Goal: Information Seeking & Learning: Learn about a topic

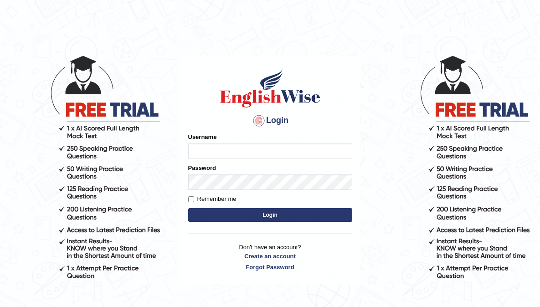
click at [217, 148] on input "Username" at bounding box center [270, 150] width 164 height 15
type input "aliahmad_parramatta"
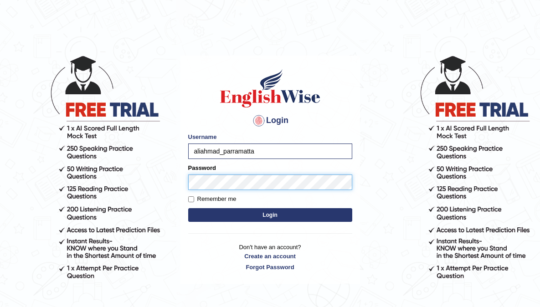
click at [188, 208] on button "Login" at bounding box center [270, 215] width 164 height 14
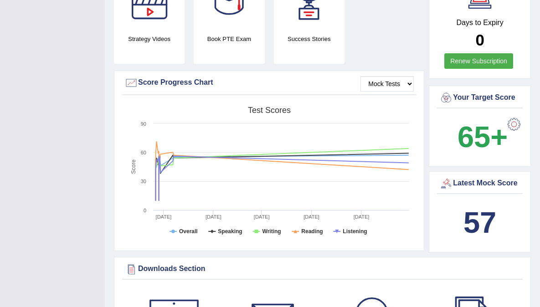
scroll to position [253, 0]
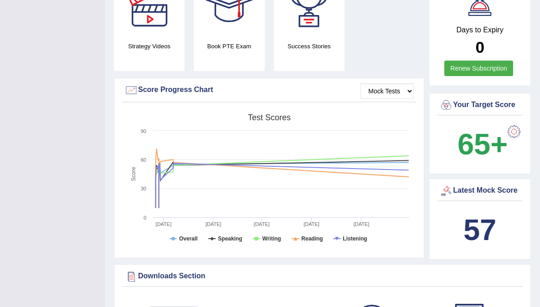
click at [468, 71] on link "Renew Subscription" at bounding box center [478, 68] width 69 height 15
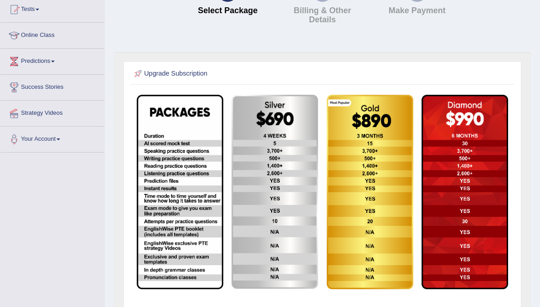
scroll to position [171, 0]
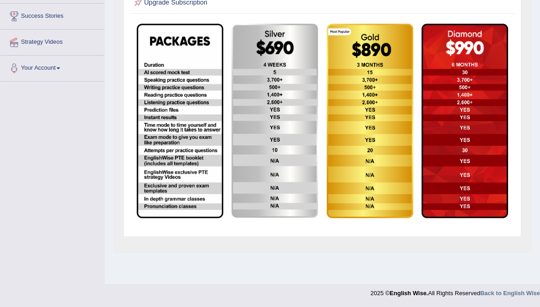
click at [191, 194] on img at bounding box center [180, 121] width 87 height 194
click at [212, 56] on img at bounding box center [180, 121] width 87 height 194
click at [376, 58] on img at bounding box center [369, 121] width 87 height 194
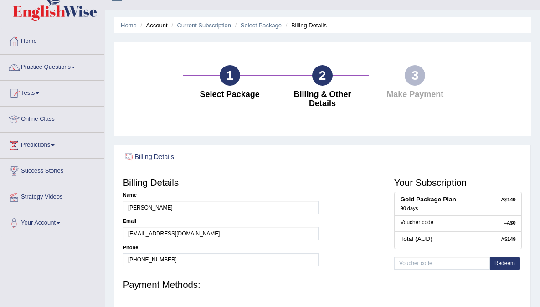
scroll to position [12, 0]
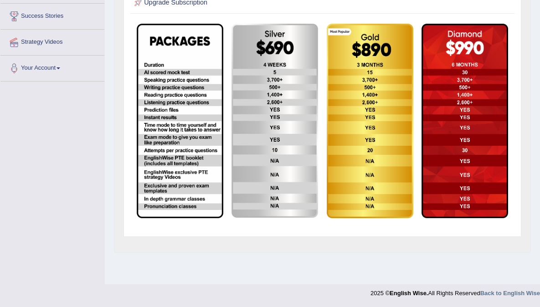
click at [443, 51] on img at bounding box center [464, 121] width 87 height 194
click at [246, 107] on img at bounding box center [274, 121] width 87 height 194
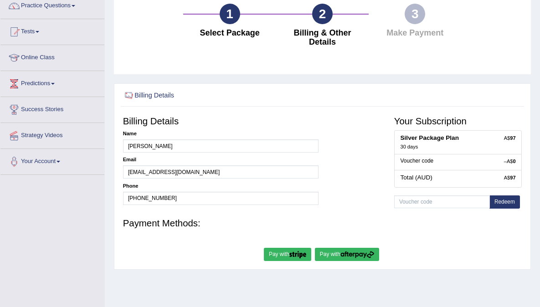
scroll to position [45, 0]
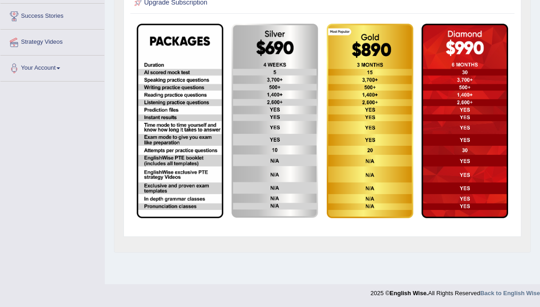
click at [300, 60] on img at bounding box center [274, 121] width 87 height 194
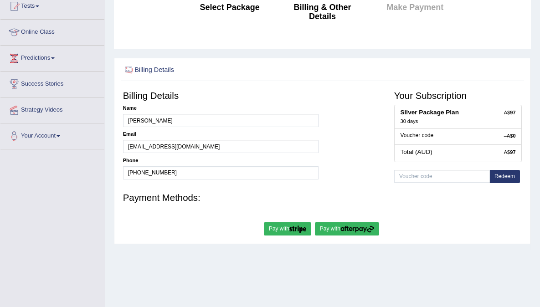
scroll to position [171, 0]
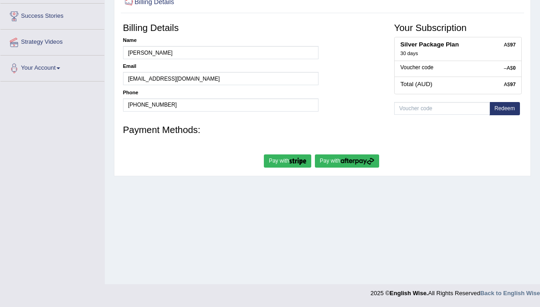
click at [337, 163] on button "Pay with" at bounding box center [347, 160] width 64 height 13
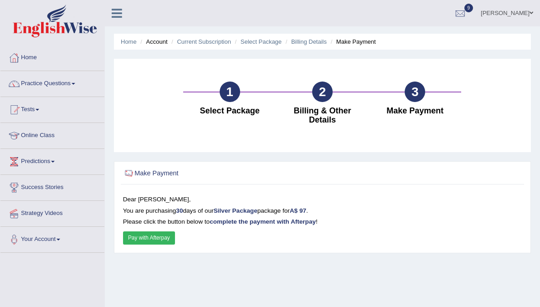
click at [143, 241] on button "Pay with Afterpay" at bounding box center [149, 237] width 52 height 13
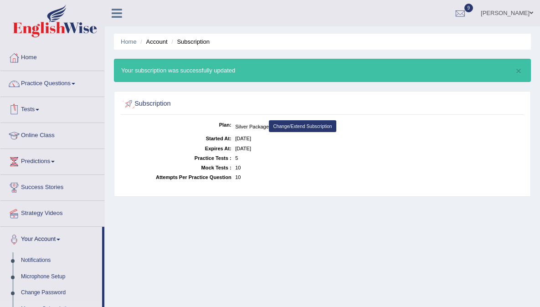
click at [293, 246] on div "Home Account Subscription × Your subscription was successfully updated Subscrip…" at bounding box center [322, 227] width 435 height 455
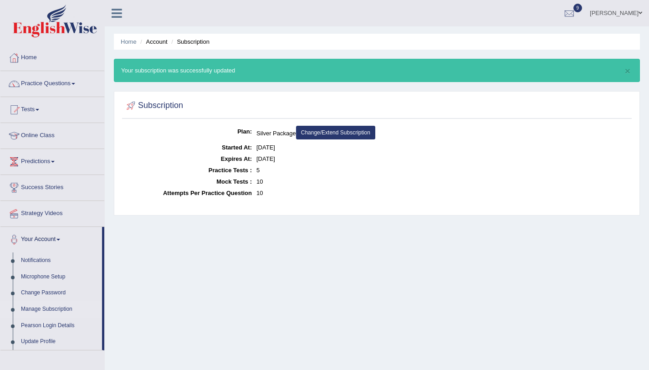
click at [276, 233] on div "Home Account Subscription × Your subscription was successfully updated Subscrip…" at bounding box center [377, 227] width 544 height 455
click at [539, 71] on button "×" at bounding box center [627, 71] width 5 height 10
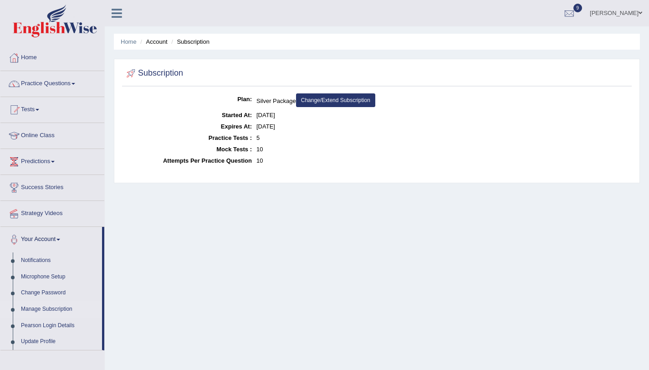
click at [158, 201] on div "Home Account Subscription Subscription Plan: Silver Package Change/Extend Subsc…" at bounding box center [377, 227] width 544 height 455
click at [40, 86] on link "Practice Questions" at bounding box center [52, 82] width 104 height 23
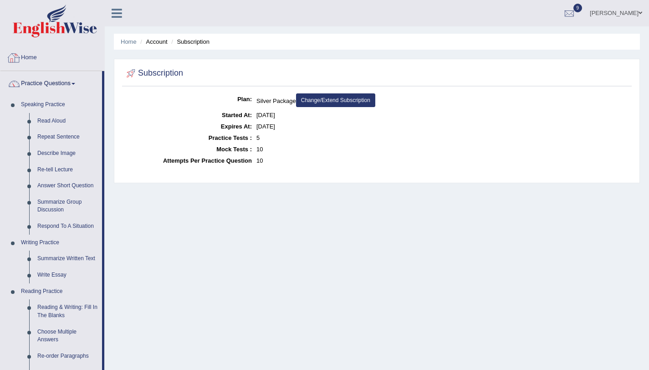
click at [24, 59] on link "Home" at bounding box center [52, 56] width 104 height 23
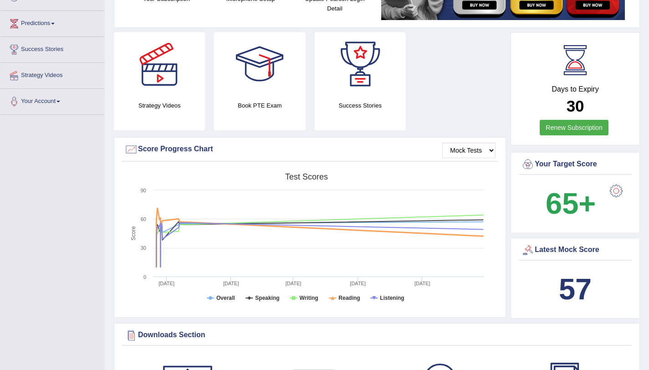
scroll to position [67, 0]
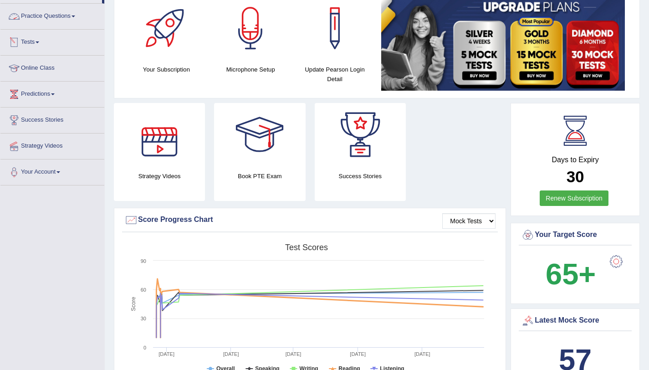
click at [41, 44] on link "Tests" at bounding box center [52, 41] width 104 height 23
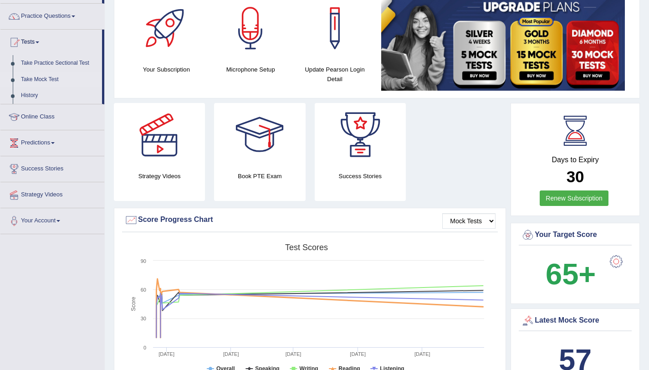
click at [57, 79] on link "Take Mock Test" at bounding box center [59, 79] width 85 height 16
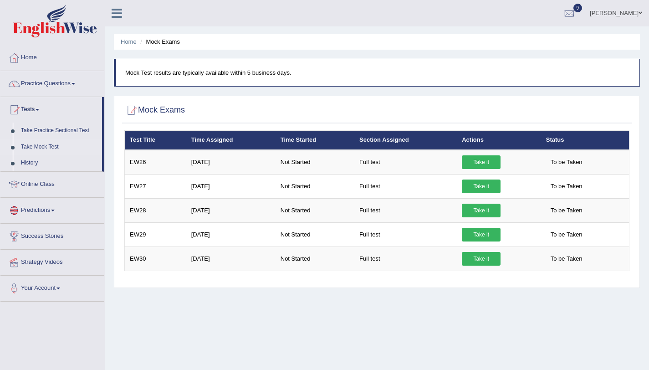
click at [59, 147] on link "Take Mock Test" at bounding box center [59, 147] width 85 height 16
click at [55, 129] on link "Take Practice Sectional Test" at bounding box center [59, 130] width 85 height 16
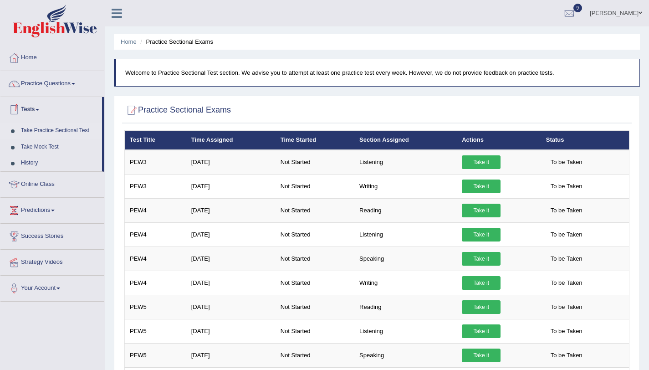
click at [37, 107] on link "Tests" at bounding box center [51, 108] width 102 height 23
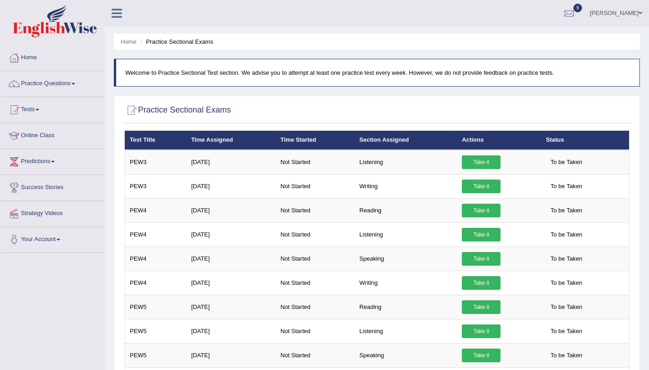
click at [38, 108] on link "Tests" at bounding box center [52, 108] width 104 height 23
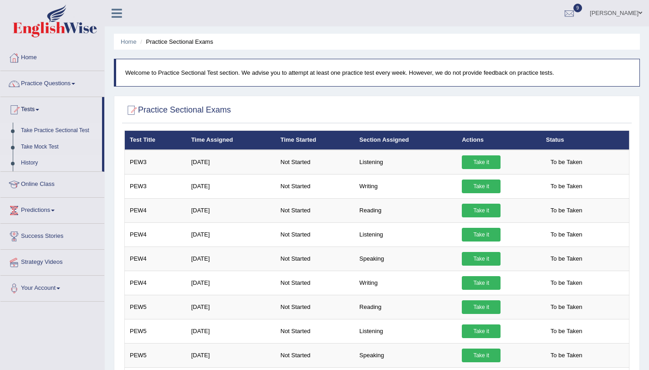
click at [34, 164] on link "History" at bounding box center [59, 163] width 85 height 16
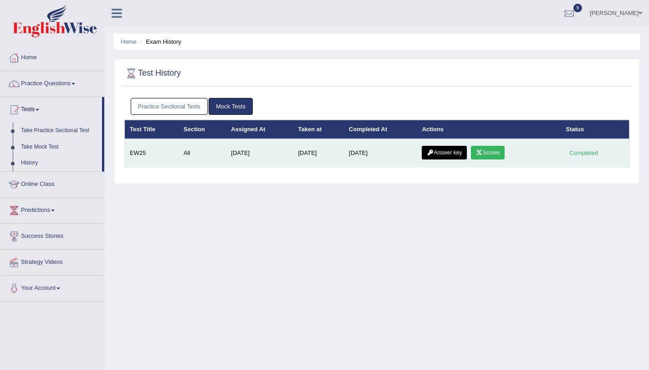
click at [495, 155] on link "Scores" at bounding box center [488, 153] width 34 height 14
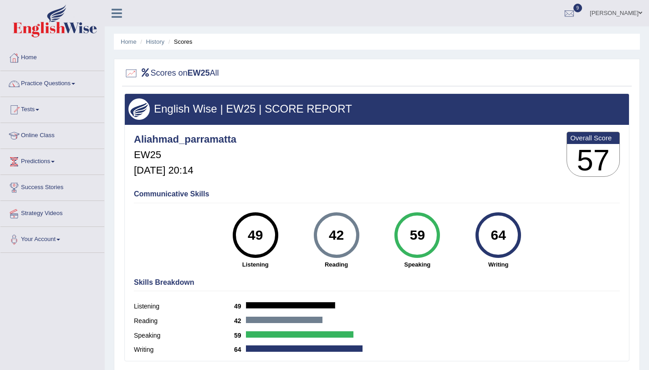
click at [30, 53] on link "Home" at bounding box center [52, 56] width 104 height 23
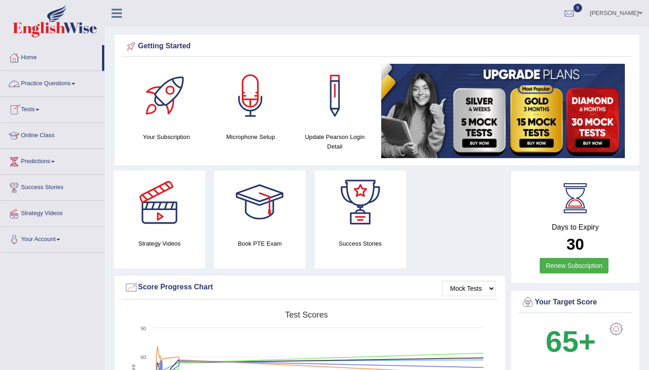
click at [49, 83] on link "Practice Questions" at bounding box center [52, 82] width 104 height 23
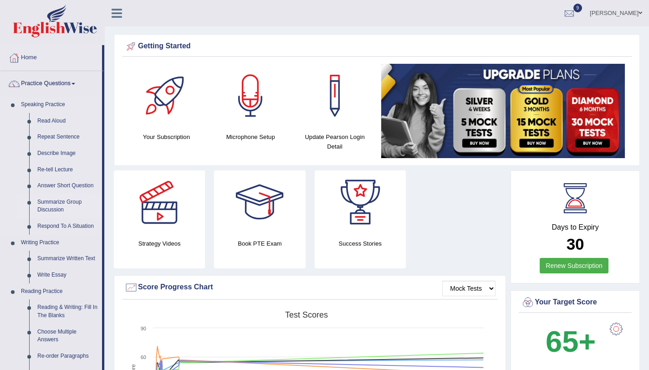
click at [53, 207] on link "Summarize Group Discussion" at bounding box center [67, 206] width 69 height 24
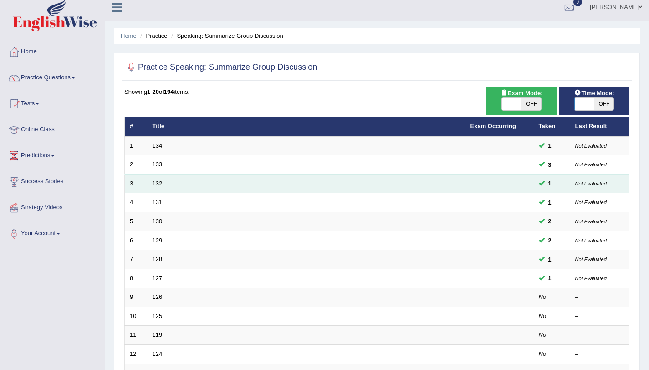
scroll to position [15, 0]
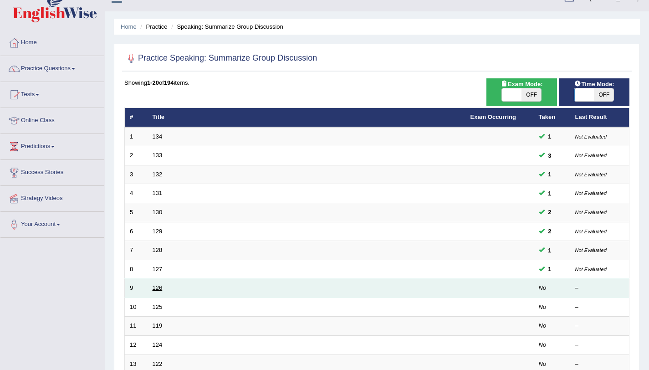
click at [159, 285] on link "126" at bounding box center [158, 287] width 10 height 7
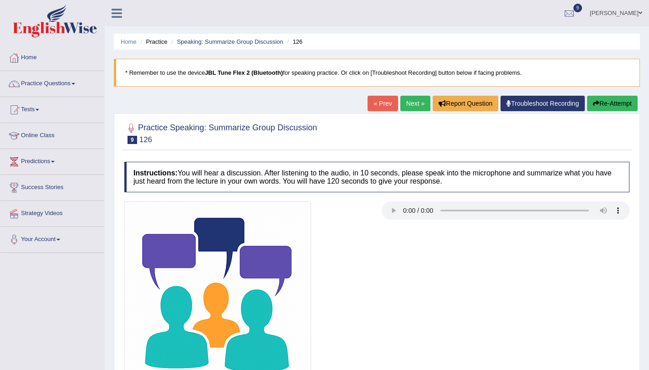
scroll to position [108, 0]
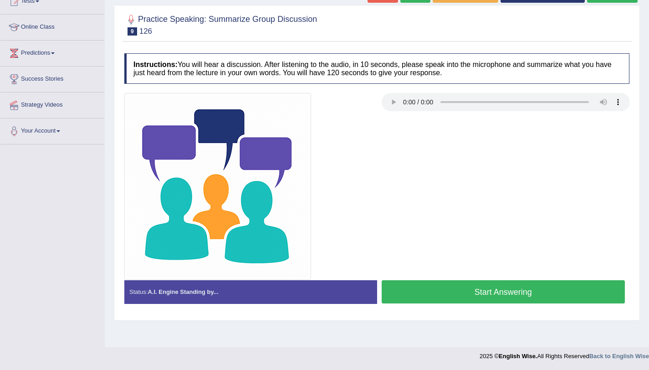
click at [439, 369] on footer "2025 © English Wise. All Rights Reserved Back to English Wise" at bounding box center [324, 358] width 649 height 23
click at [443, 367] on footer "2025 © English Wise. All Rights Reserved Back to English Wise" at bounding box center [324, 358] width 649 height 23
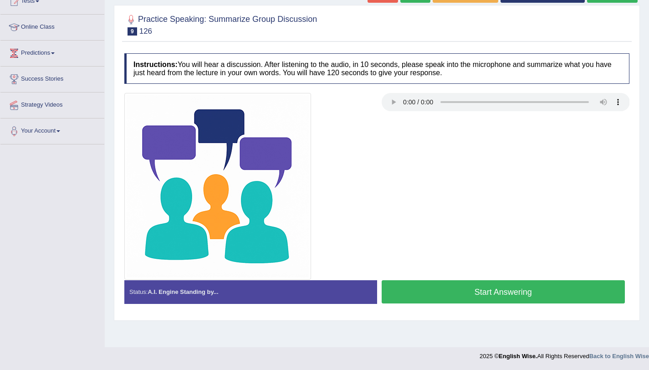
click at [464, 299] on button "Start Answering" at bounding box center [504, 291] width 244 height 23
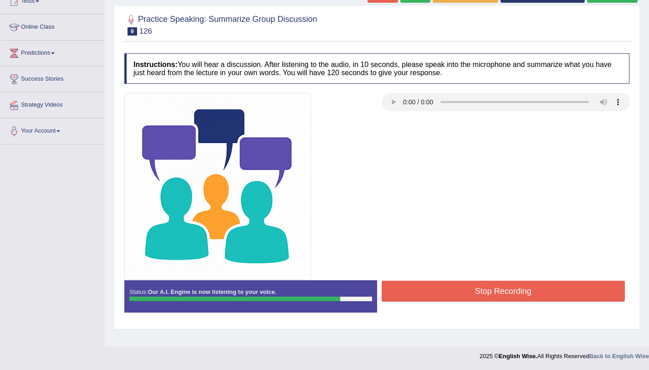
click at [464, 299] on button "Stop Recording" at bounding box center [504, 291] width 244 height 21
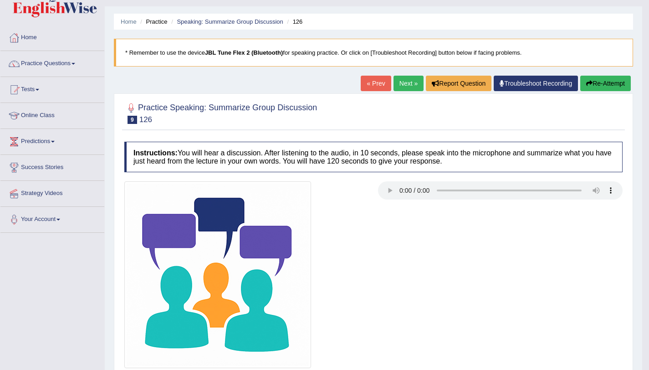
scroll to position [0, 0]
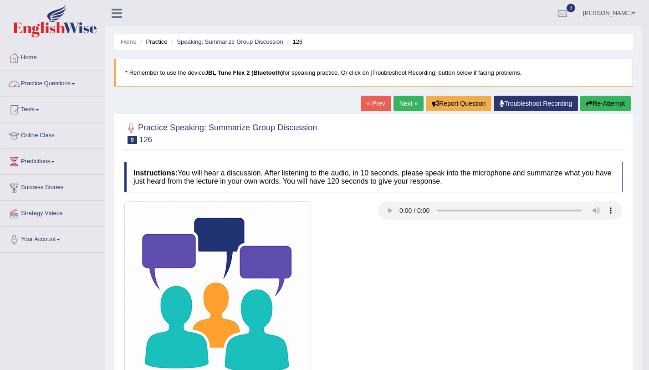
click at [75, 83] on span at bounding box center [73, 84] width 4 height 2
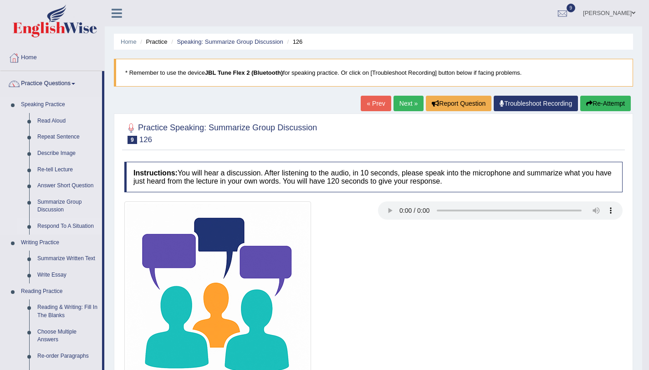
click at [68, 226] on link "Respond To A Situation" at bounding box center [67, 226] width 69 height 16
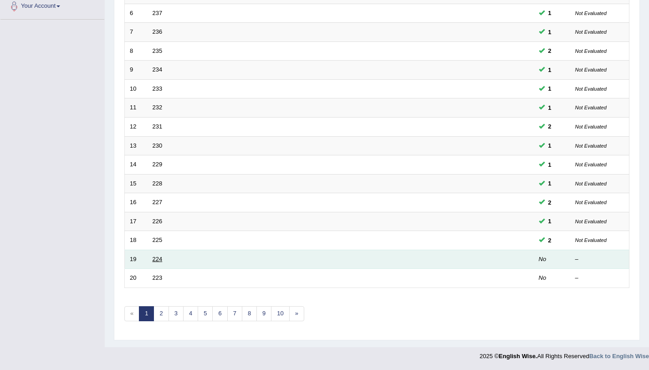
click at [158, 259] on link "224" at bounding box center [158, 258] width 10 height 7
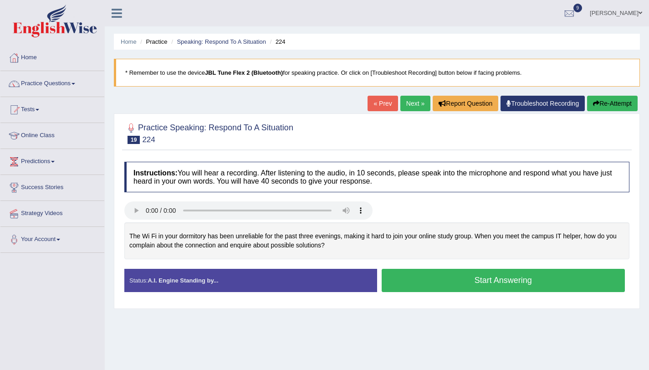
click at [423, 282] on button "Start Answering" at bounding box center [504, 280] width 244 height 23
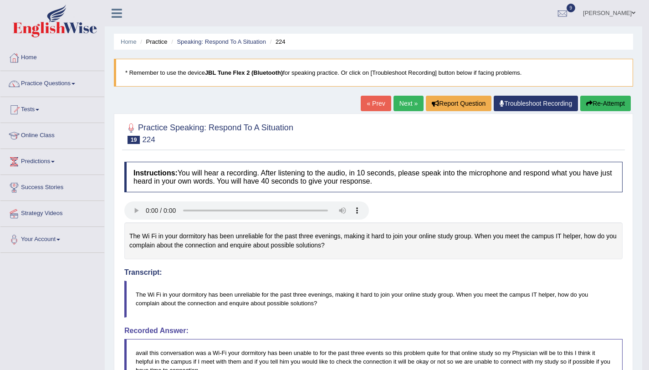
click at [595, 105] on button "Re-Attempt" at bounding box center [605, 103] width 51 height 15
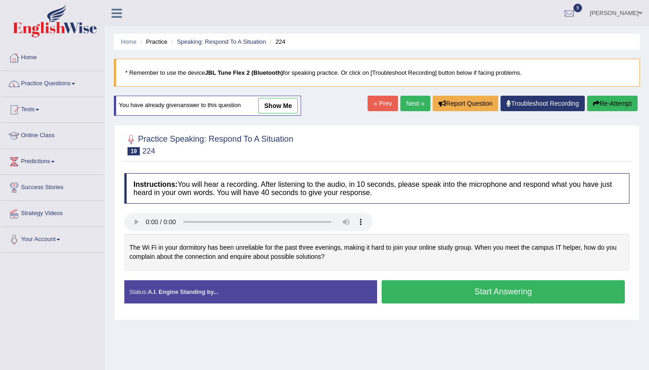
click at [410, 291] on button "Start Answering" at bounding box center [504, 291] width 244 height 23
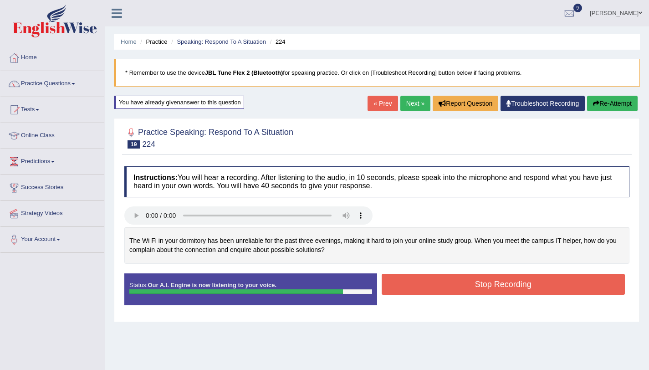
click at [412, 277] on button "Stop Recording" at bounding box center [504, 284] width 244 height 21
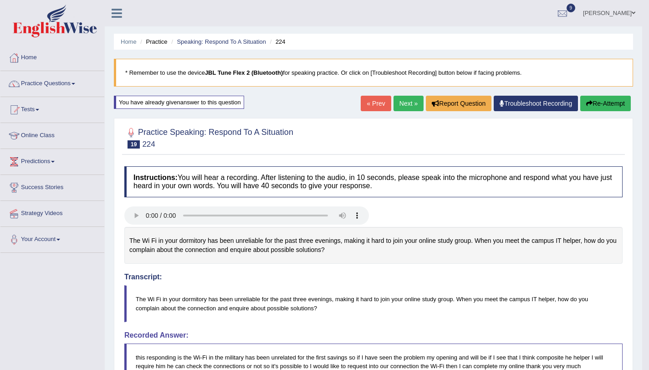
click at [621, 106] on button "Re-Attempt" at bounding box center [605, 103] width 51 height 15
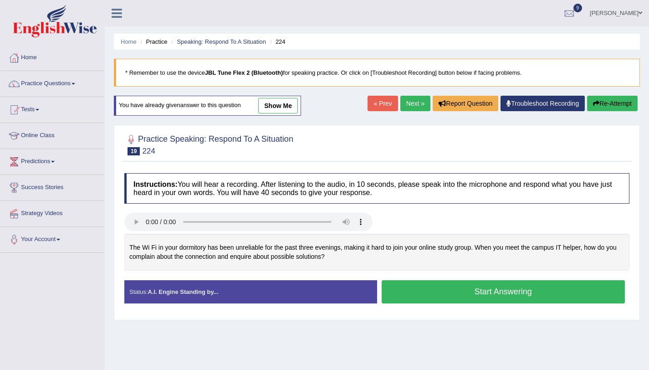
scroll to position [108, 0]
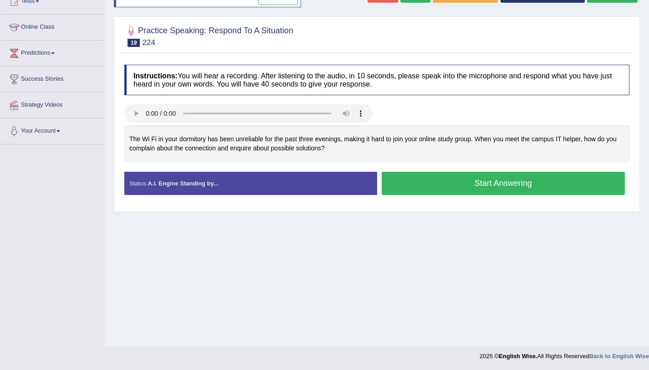
click at [416, 176] on button "Start Answering" at bounding box center [504, 183] width 244 height 23
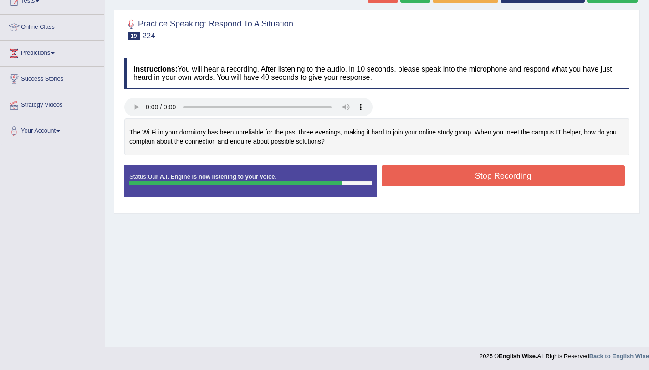
click at [393, 169] on button "Stop Recording" at bounding box center [504, 175] width 244 height 21
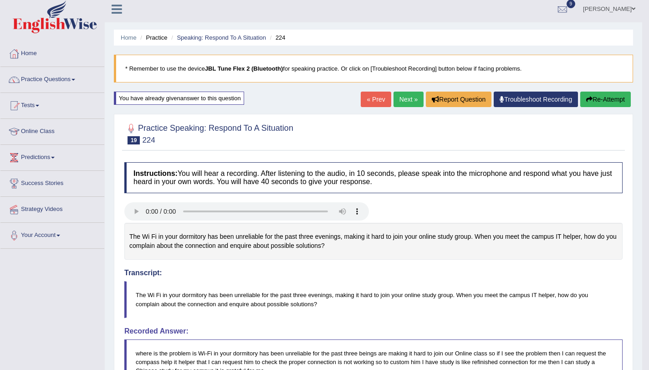
scroll to position [0, 0]
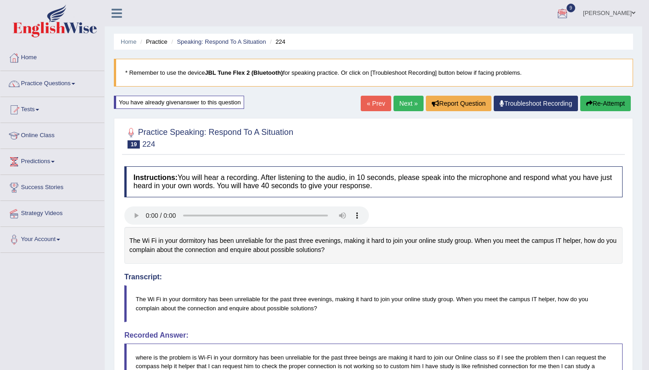
click at [631, 12] on link "Ali Ahmad Shafai" at bounding box center [609, 12] width 66 height 24
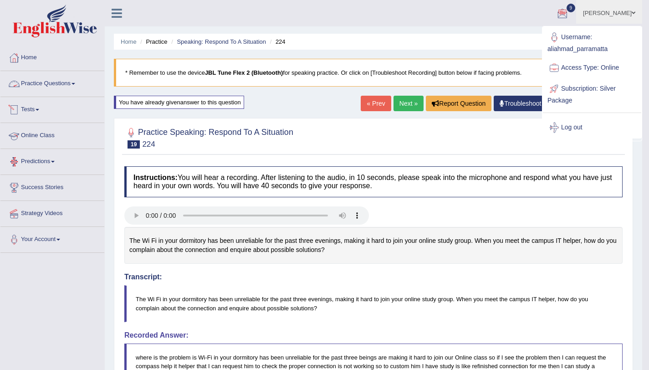
click at [75, 84] on span at bounding box center [73, 84] width 4 height 2
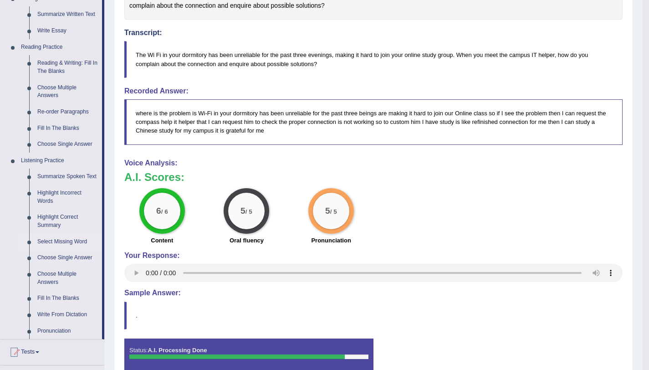
scroll to position [316, 0]
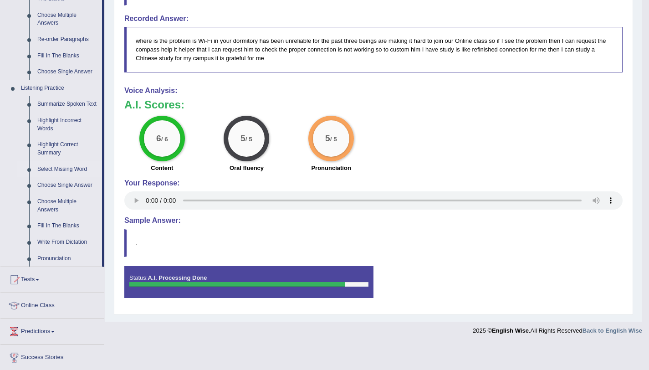
click at [54, 174] on link "Select Missing Word" at bounding box center [67, 169] width 69 height 16
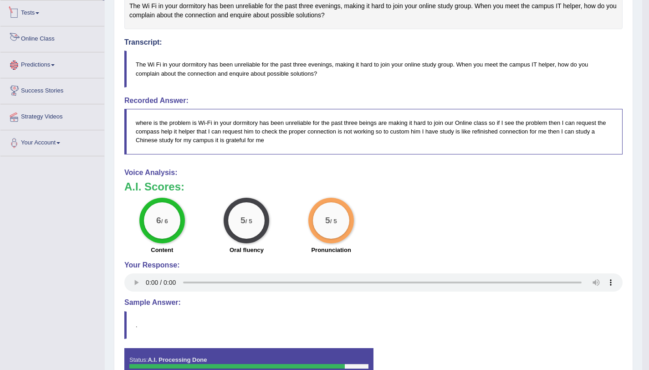
scroll to position [291, 0]
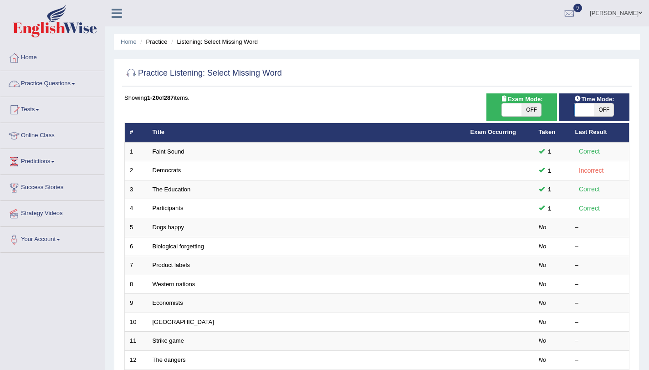
click at [83, 88] on link "Practice Questions" at bounding box center [52, 82] width 104 height 23
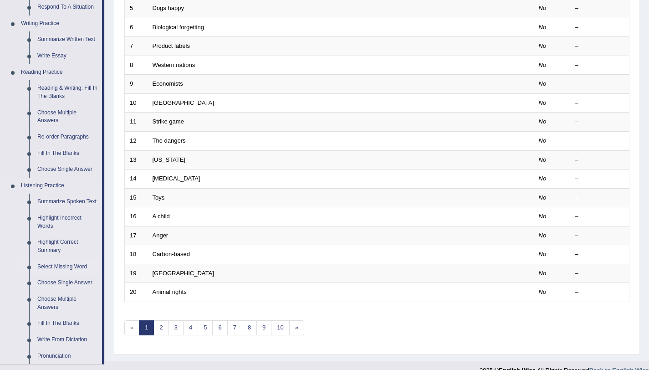
scroll to position [212, 0]
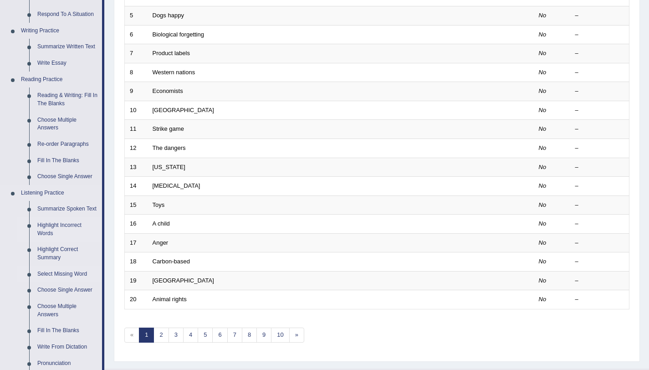
click at [59, 235] on link "Highlight Incorrect Words" at bounding box center [67, 229] width 69 height 24
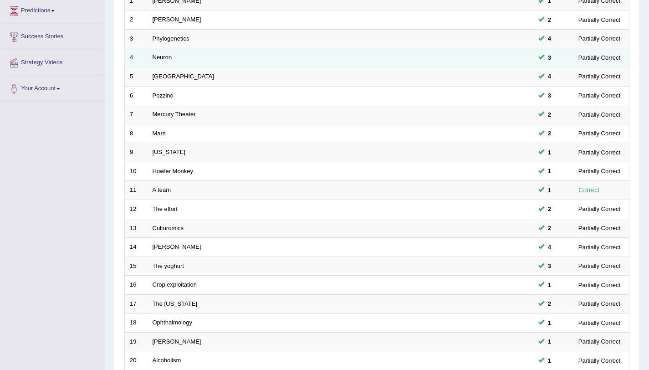
scroll to position [233, 0]
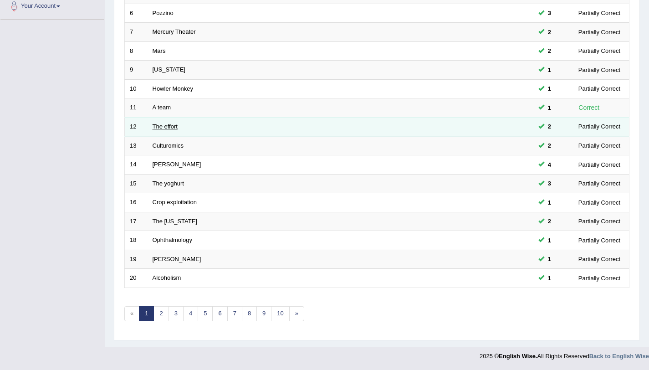
click at [158, 128] on link "The effort" at bounding box center [165, 126] width 25 height 7
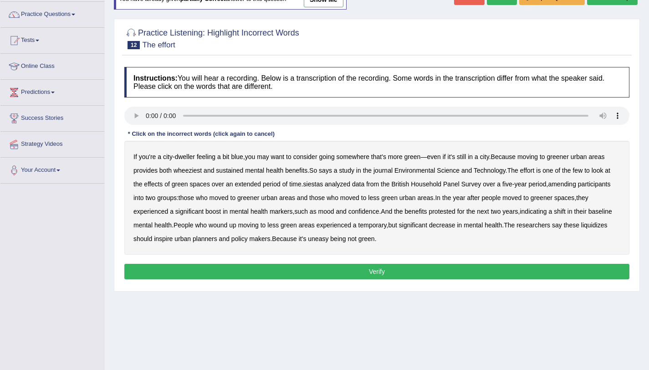
scroll to position [108, 0]
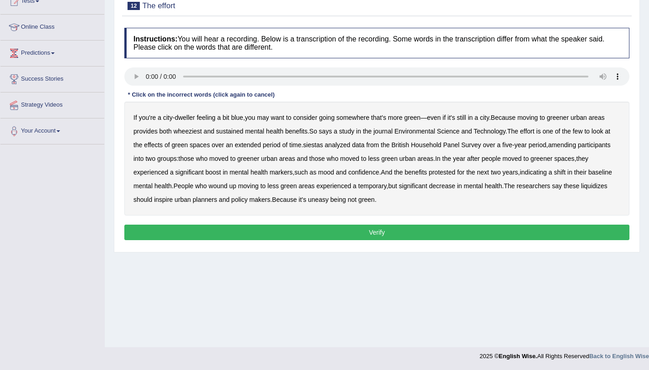
click at [198, 133] on b "wheeziest" at bounding box center [187, 131] width 28 height 7
click at [317, 145] on b "siestas" at bounding box center [313, 144] width 20 height 7
click at [575, 147] on b "amending" at bounding box center [562, 144] width 28 height 7
click at [581, 189] on b "liquidizes" at bounding box center [594, 185] width 26 height 7
click at [337, 231] on button "Verify" at bounding box center [376, 231] width 505 height 15
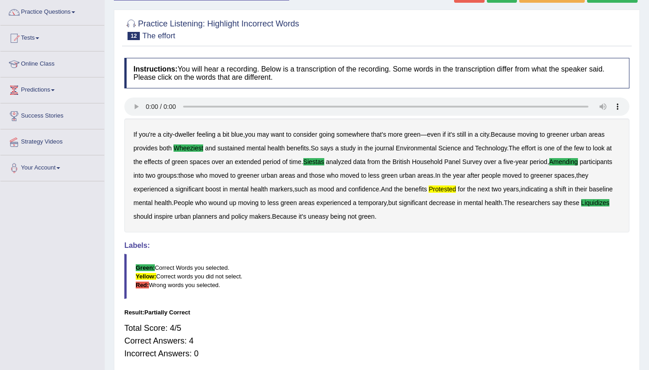
scroll to position [35, 0]
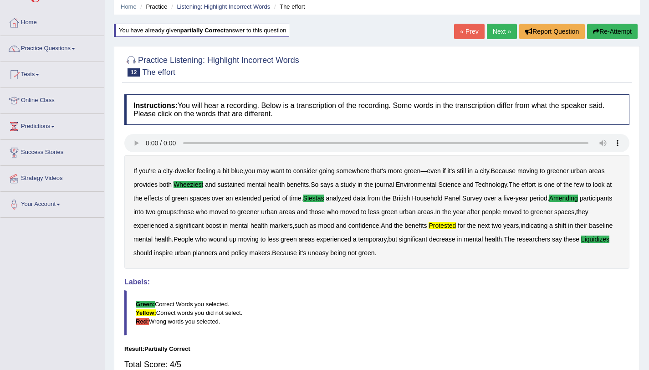
click at [504, 31] on link "Next »" at bounding box center [502, 31] width 30 height 15
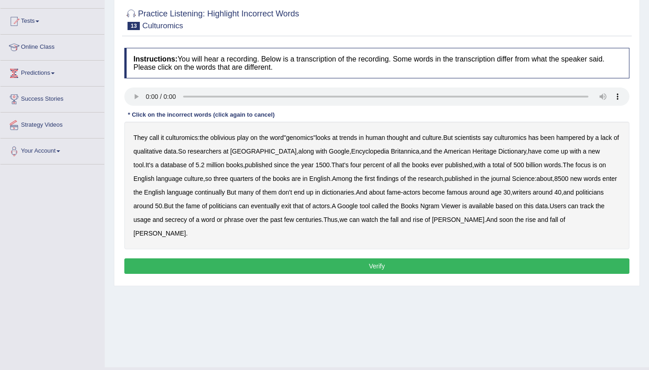
scroll to position [108, 0]
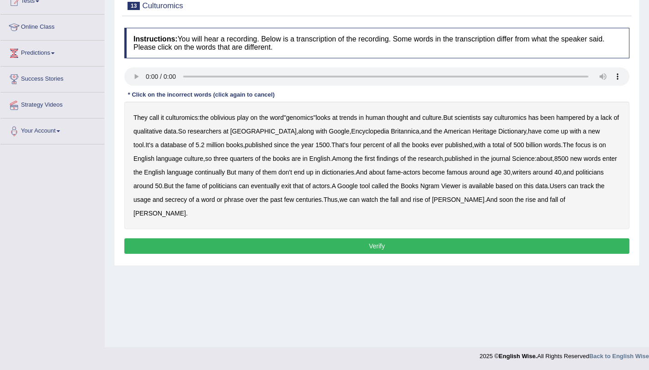
click at [209, 173] on b "continually" at bounding box center [210, 171] width 30 height 7
drag, startPoint x: 184, startPoint y: 199, endPoint x: 199, endPoint y: 199, distance: 14.6
click at [185, 199] on b "secrecy" at bounding box center [176, 199] width 22 height 7
click at [525, 238] on button "Verify" at bounding box center [376, 245] width 505 height 15
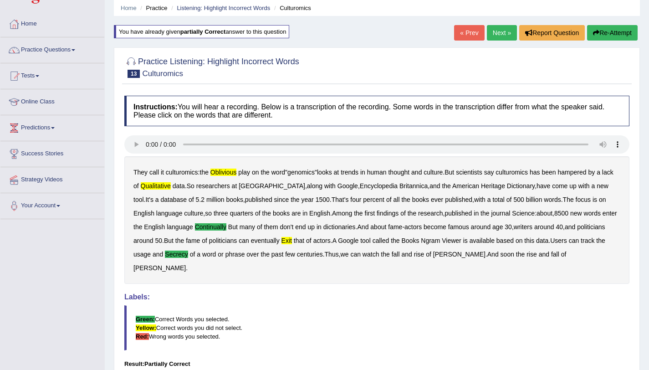
scroll to position [0, 0]
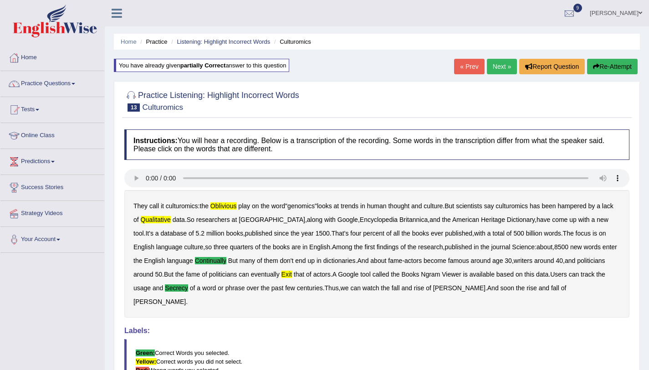
click at [628, 14] on link "Ali Ahmad Shafai" at bounding box center [616, 12] width 66 height 24
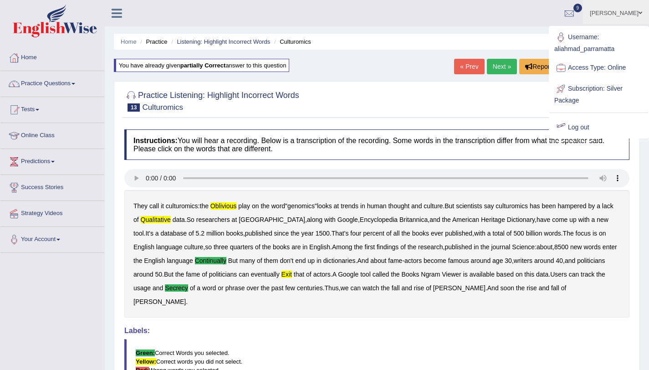
click at [581, 128] on link "Log out" at bounding box center [599, 127] width 98 height 21
